Goal: Check status

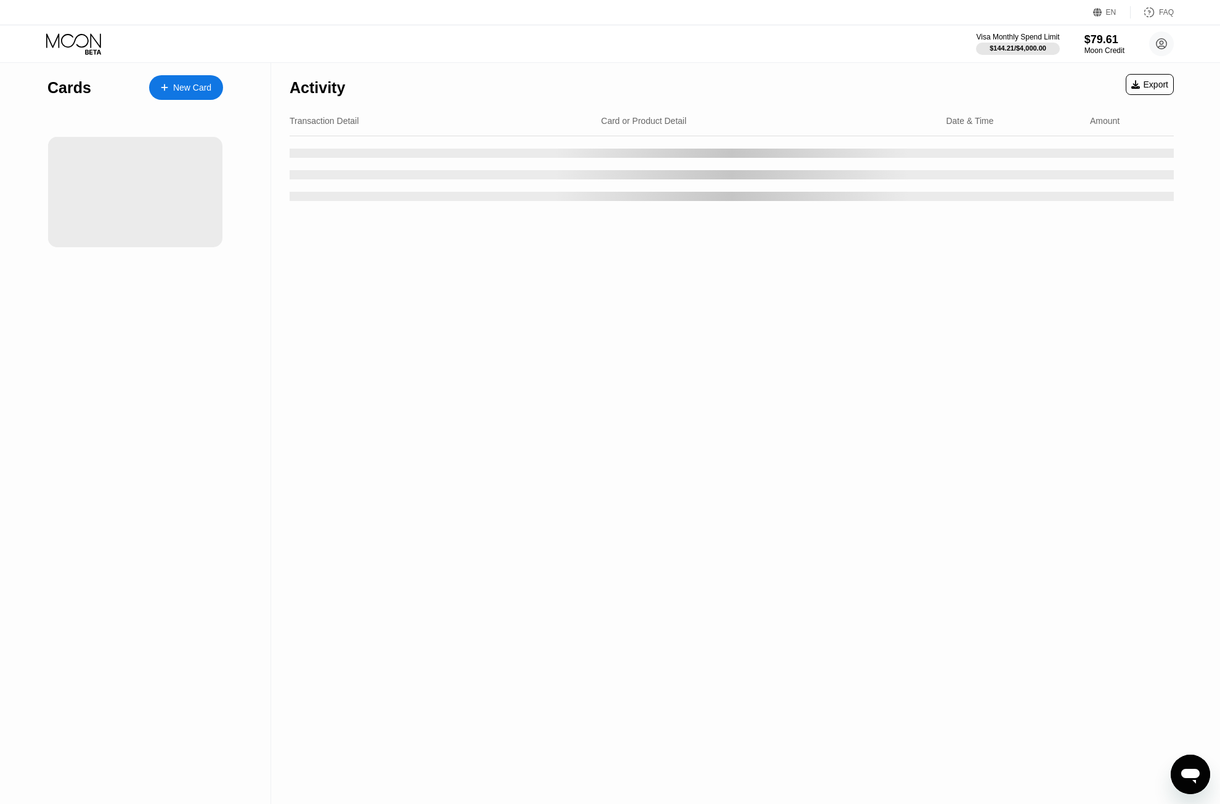
click at [698, 67] on div "Activity Export" at bounding box center [732, 84] width 884 height 43
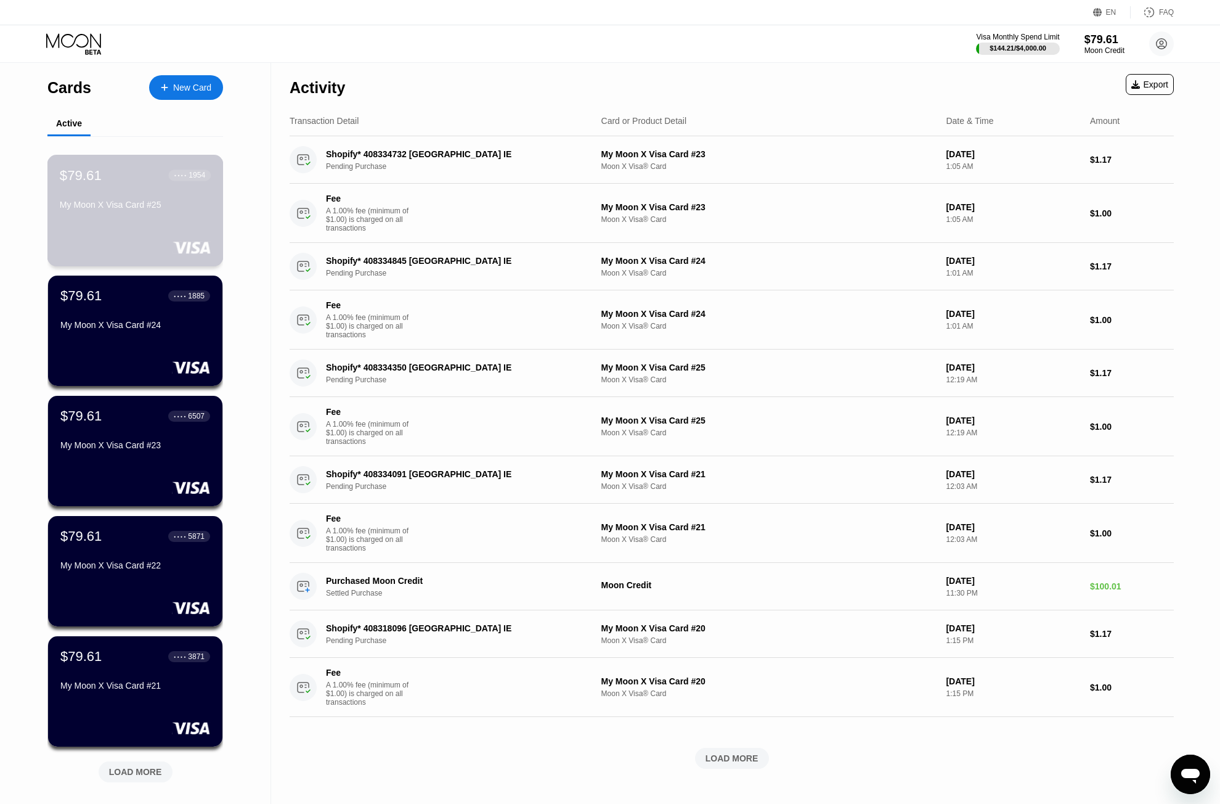
click at [80, 210] on div "My Moon X Visa Card #25" at bounding box center [135, 205] width 151 height 10
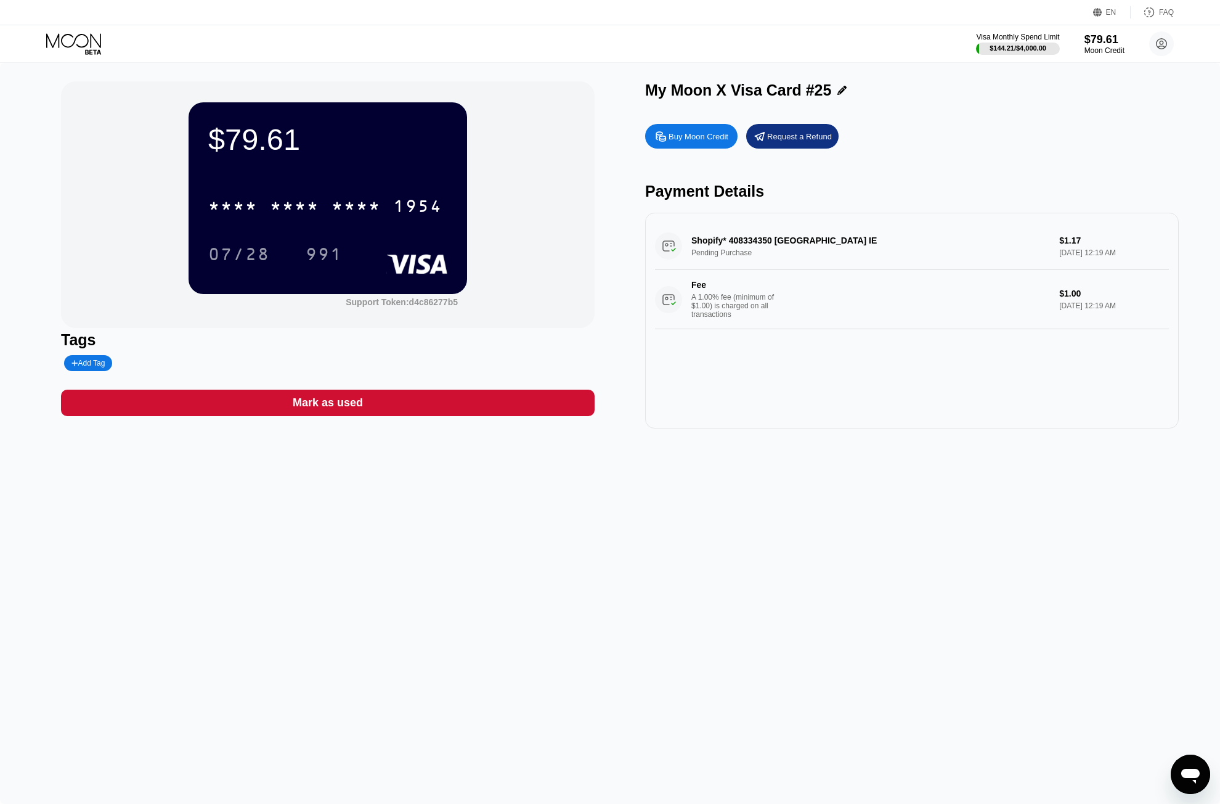
drag, startPoint x: 748, startPoint y: 240, endPoint x: 761, endPoint y: 304, distance: 65.5
click at [761, 304] on div "Shopify* 408334350 [GEOGRAPHIC_DATA] IE Pending Purchase $1.17 [DATE] 12:19 AM …" at bounding box center [912, 275] width 514 height 107
drag, startPoint x: 733, startPoint y: 312, endPoint x: 736, endPoint y: 412, distance: 99.9
click at [736, 412] on div "Shopify* 408334350 [GEOGRAPHIC_DATA] IE Pending Purchase $1.17 [DATE] 12:19 AM …" at bounding box center [912, 321] width 534 height 216
click at [742, 309] on div "A 1.00% fee (minimum of $1.00) is charged on all transactions" at bounding box center [737, 306] width 92 height 26
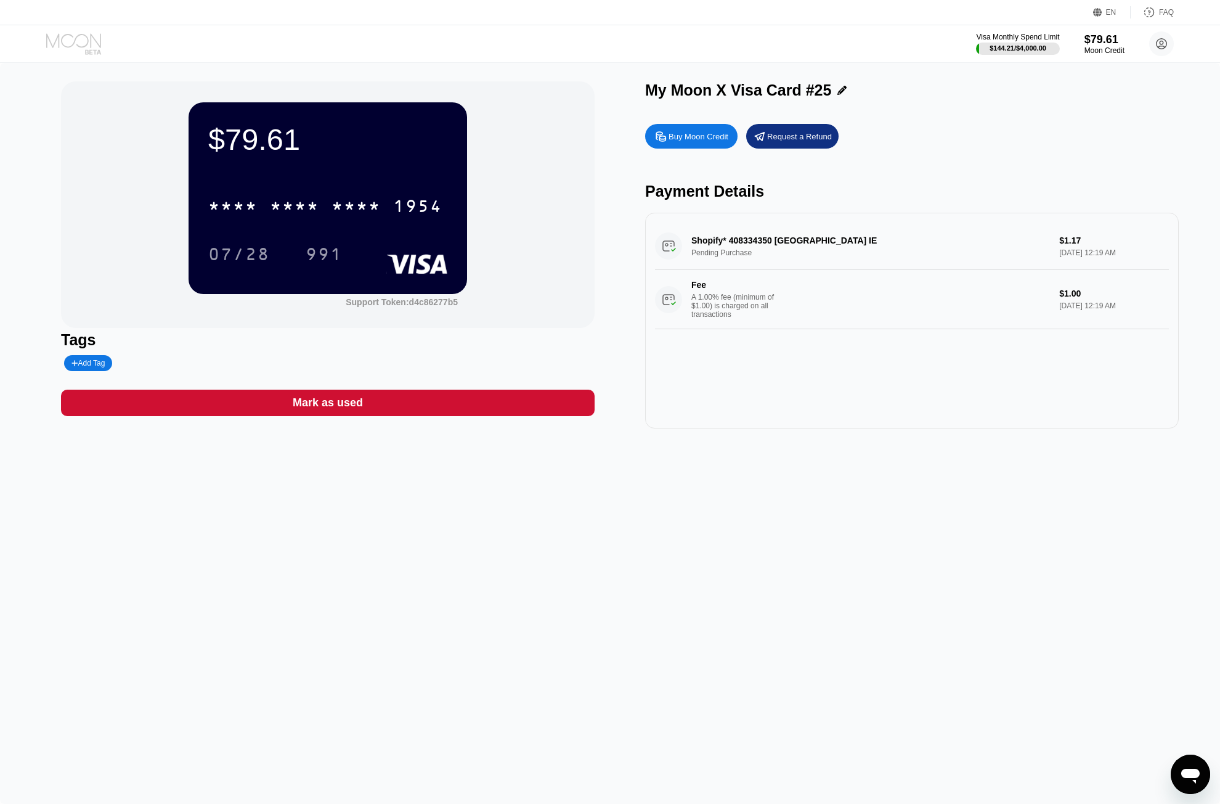
click at [96, 43] on icon at bounding box center [74, 44] width 57 height 22
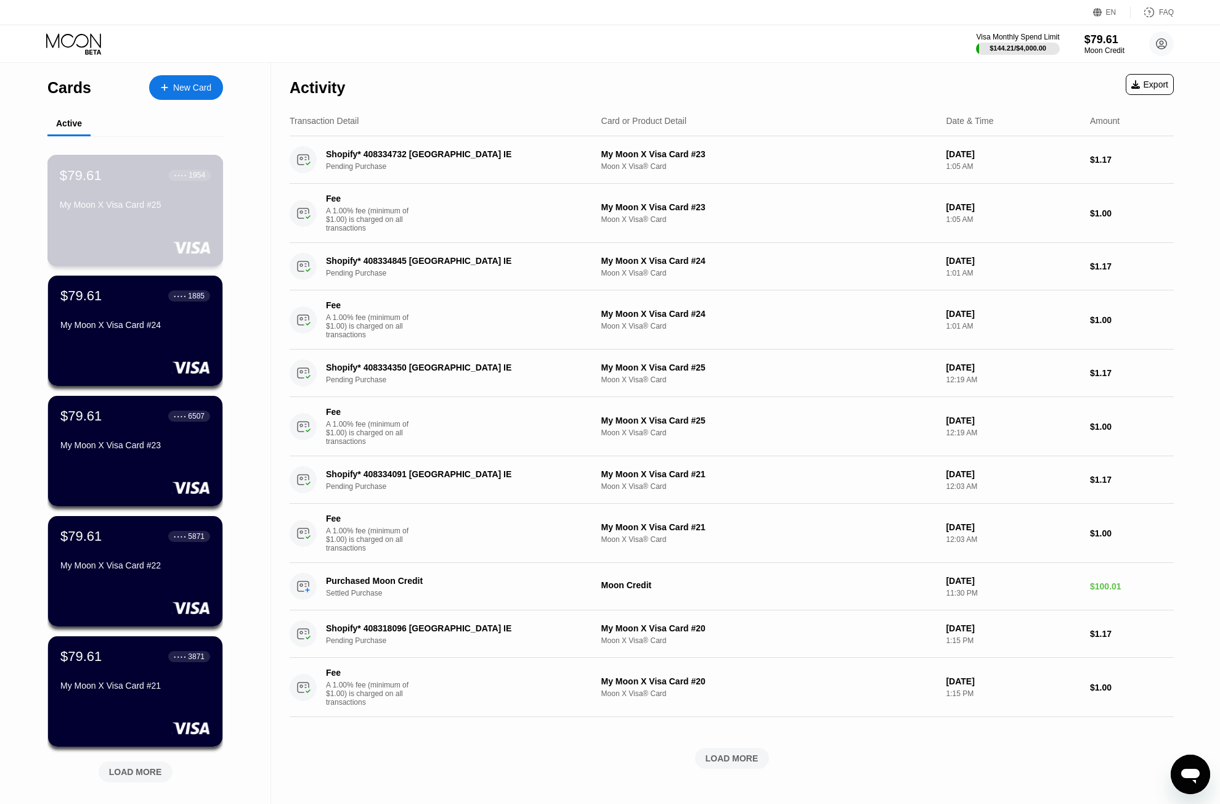
click at [118, 210] on div "My Moon X Visa Card #25" at bounding box center [135, 205] width 151 height 10
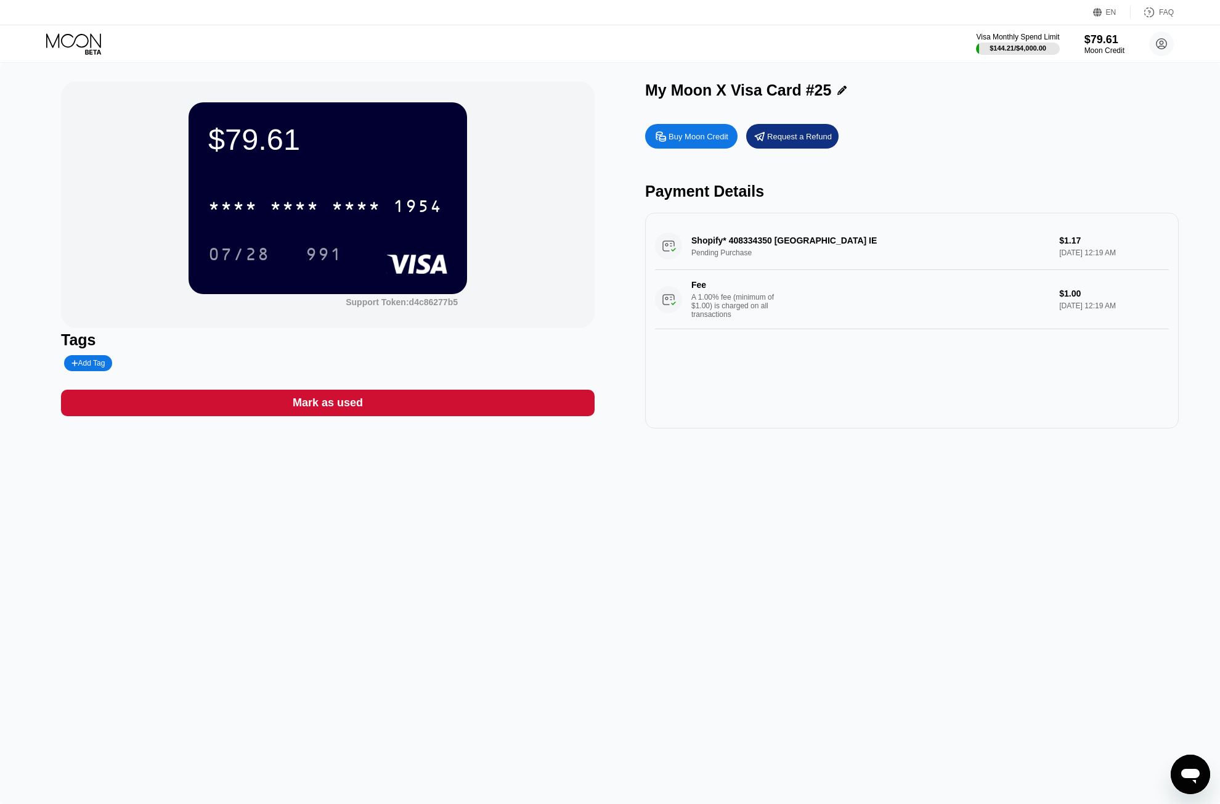
click at [83, 38] on icon at bounding box center [74, 44] width 57 height 22
